Goal: Information Seeking & Learning: Learn about a topic

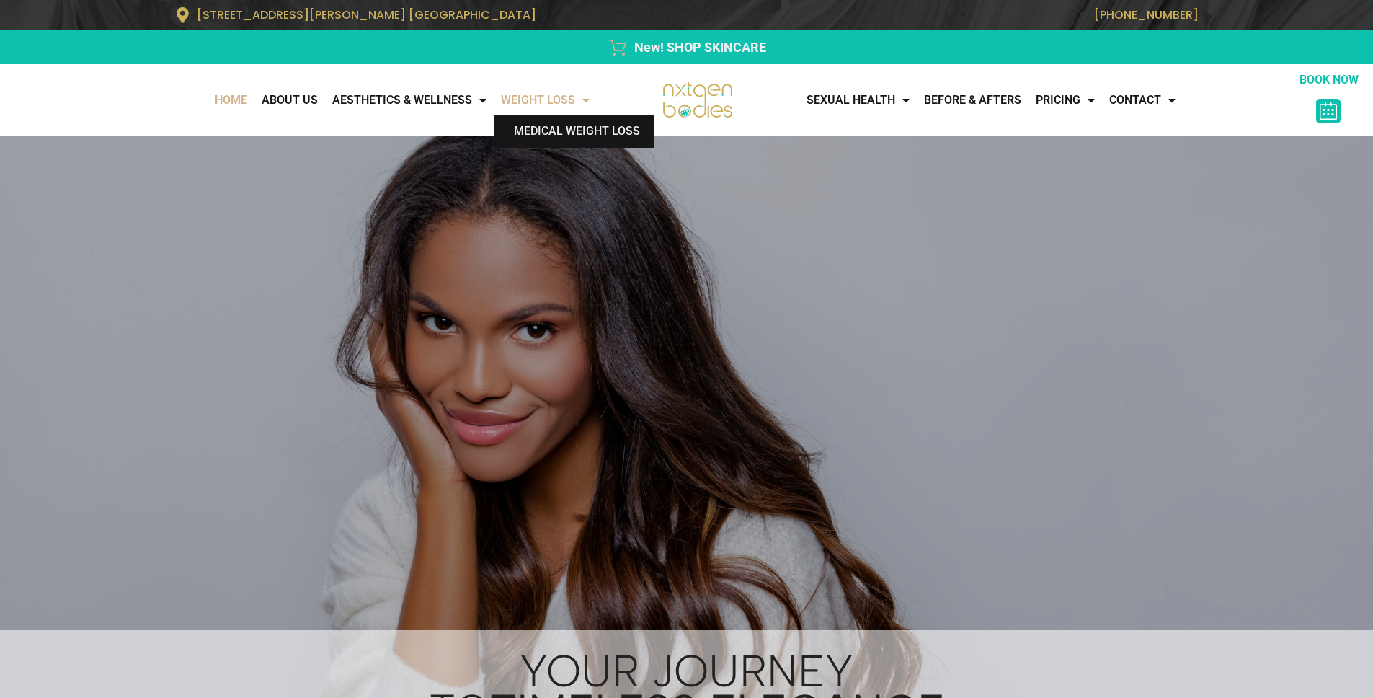
click at [525, 133] on link "Medical Weight Loss" at bounding box center [574, 131] width 161 height 33
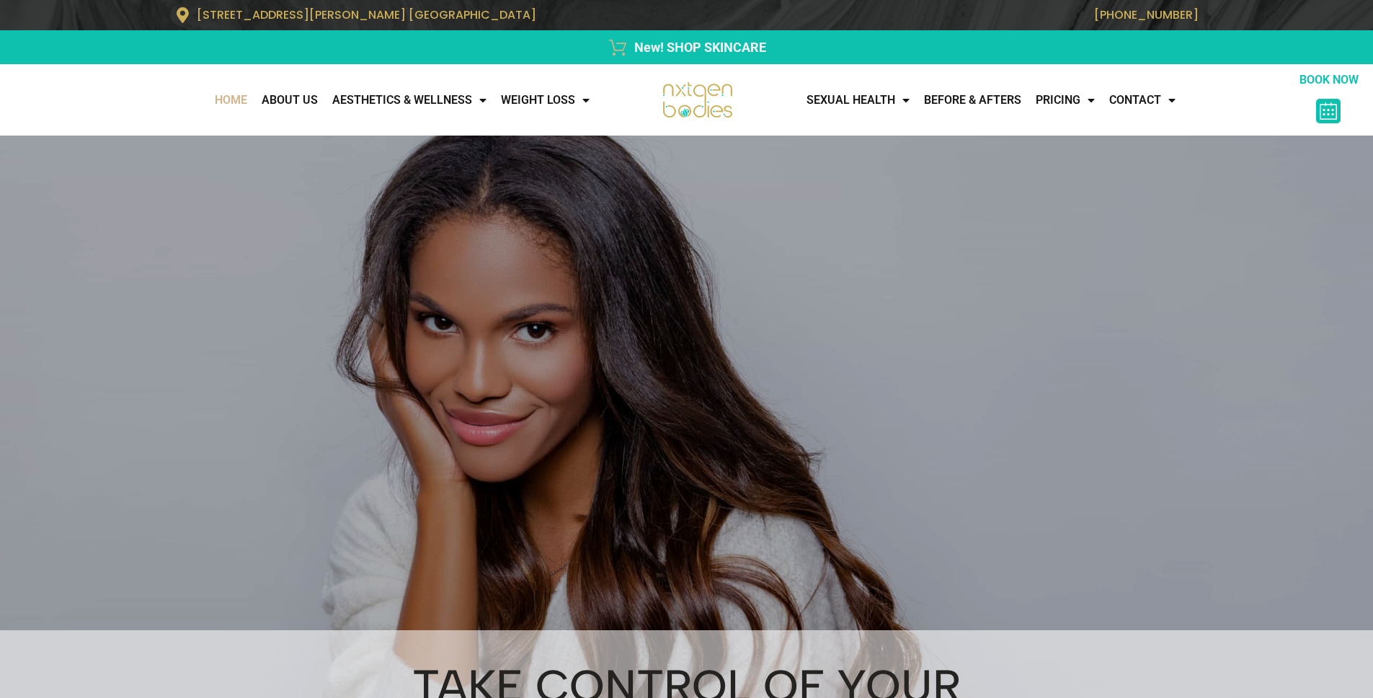
click at [208, 101] on link "Home" at bounding box center [231, 100] width 47 height 29
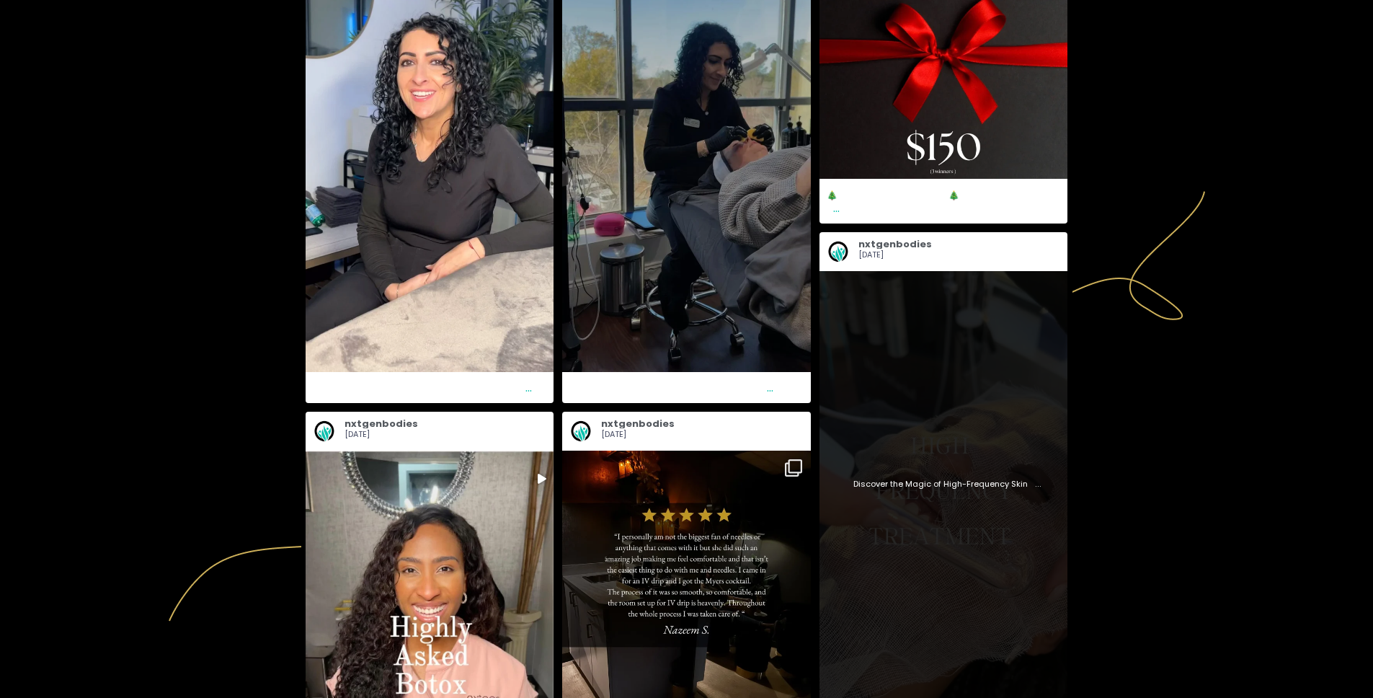
scroll to position [4161, 0]
